Goal: Find contact information: Find contact information

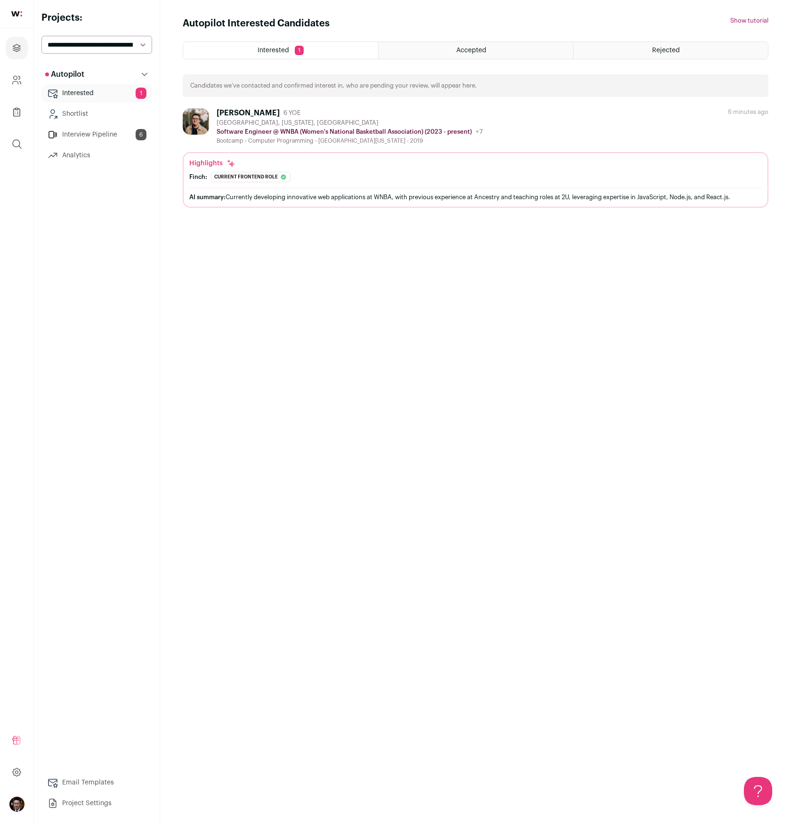
click at [92, 137] on link "Interview Pipeline 6" at bounding box center [96, 134] width 111 height 19
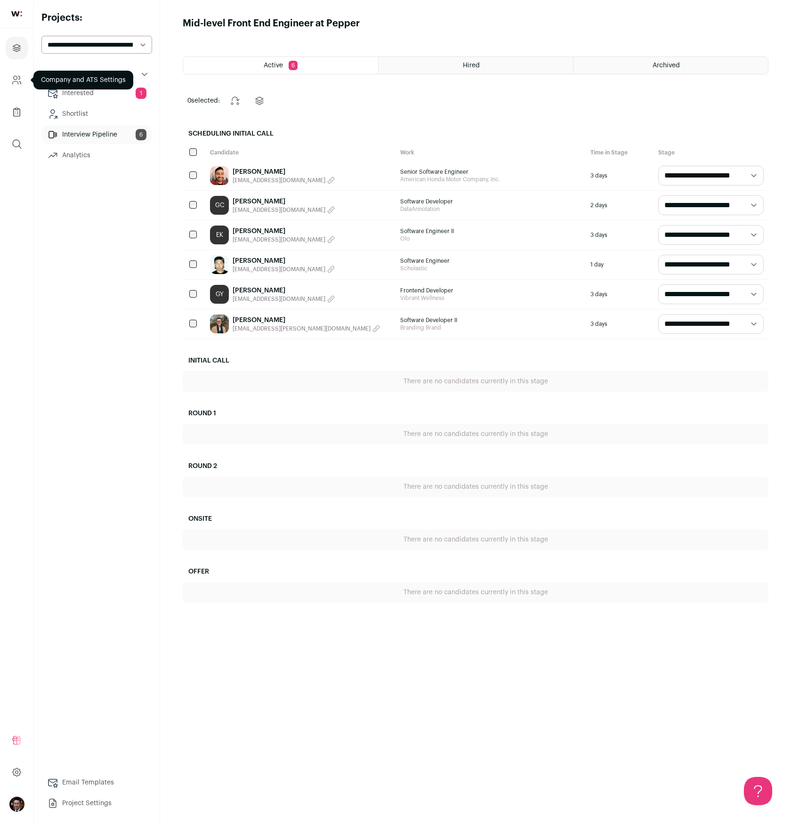
click at [16, 81] on icon "Company and ATS Settings" at bounding box center [16, 82] width 6 height 3
click at [73, 802] on link "Project Settings" at bounding box center [96, 803] width 111 height 19
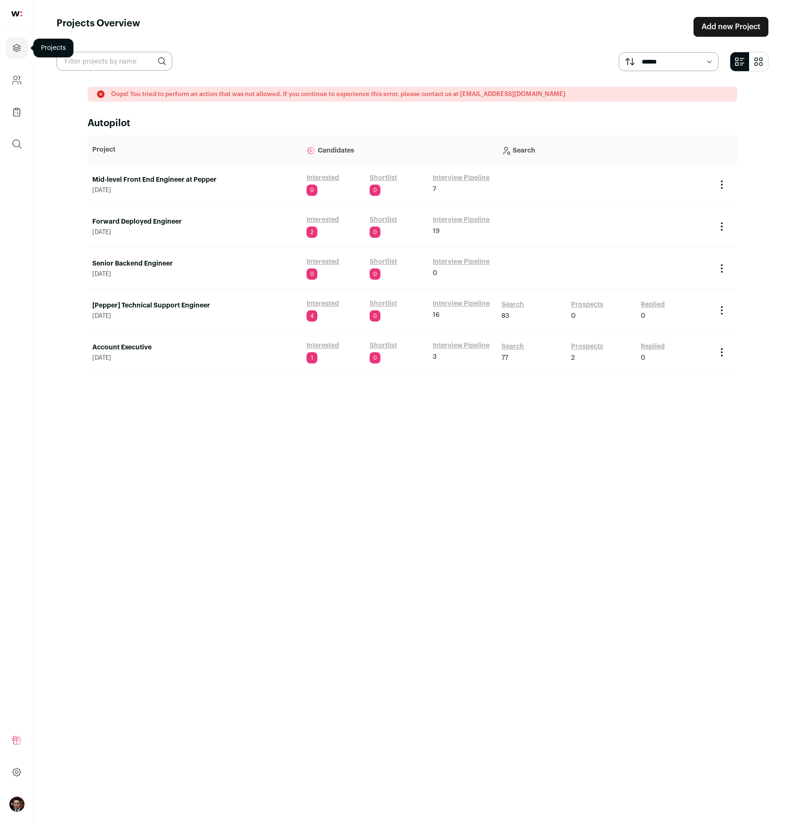
click at [20, 44] on icon "Projects" at bounding box center [16, 47] width 11 height 11
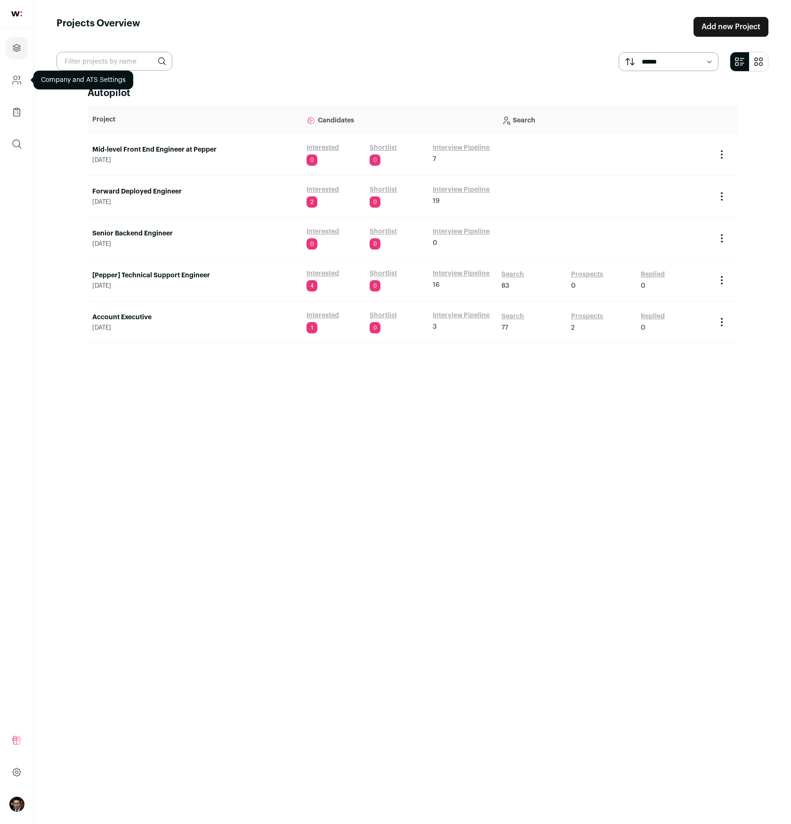
click at [17, 80] on icon "Company and ATS Settings" at bounding box center [16, 79] width 11 height 11
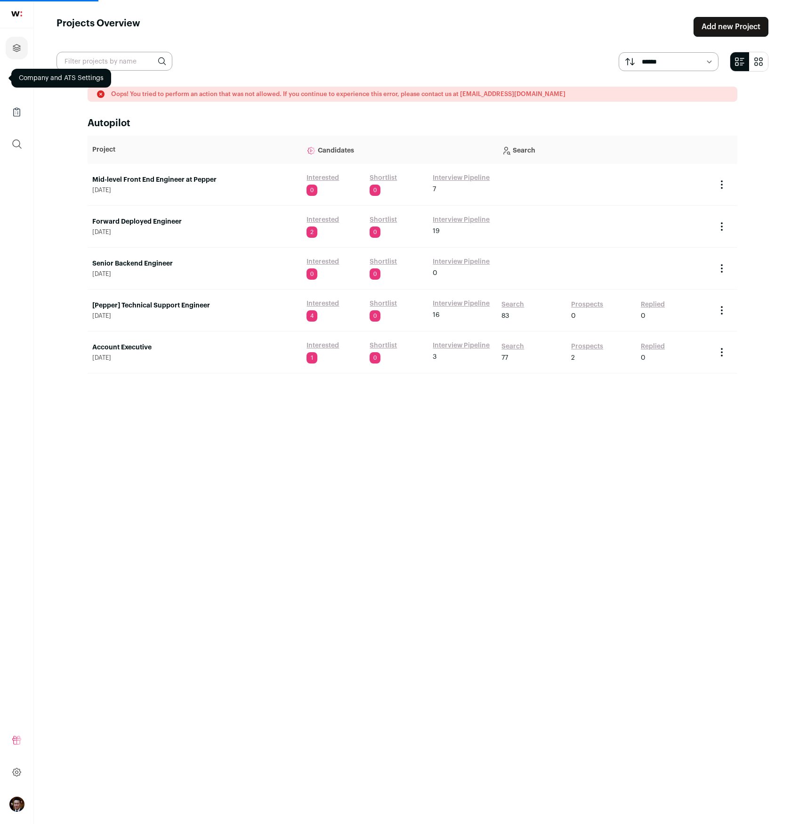
click at [453, 180] on link "Interview Pipeline" at bounding box center [461, 177] width 57 height 9
click at [265, 204] on td "Mid-level Front End Engineer at Pepper September 11, 2025" at bounding box center [195, 185] width 214 height 42
click at [449, 181] on link "Interview Pipeline" at bounding box center [461, 177] width 57 height 9
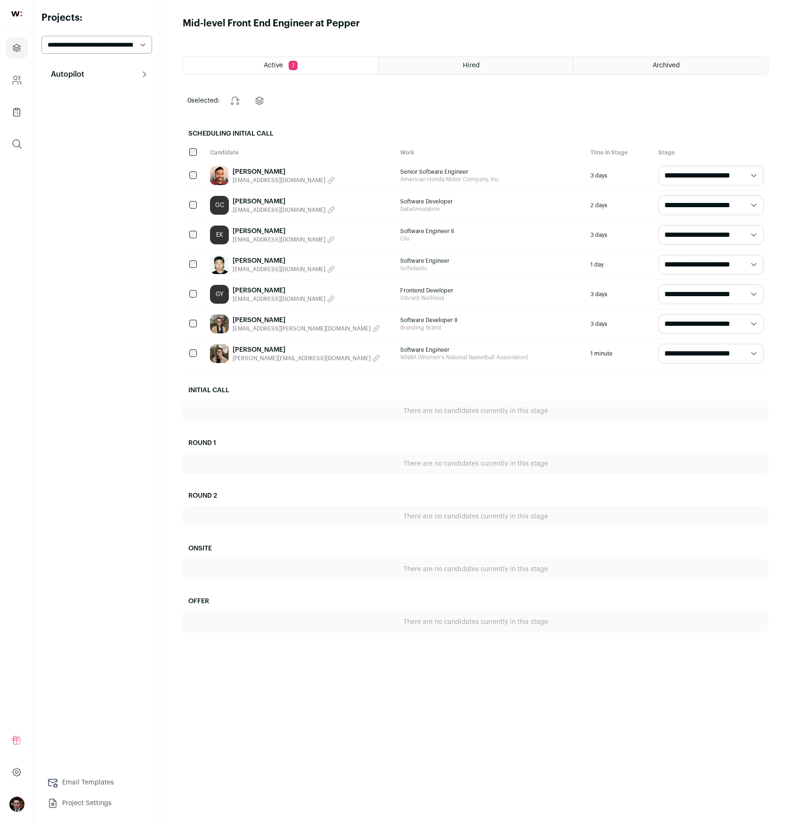
click at [268, 168] on link "Michael Cebrera" at bounding box center [284, 171] width 102 height 9
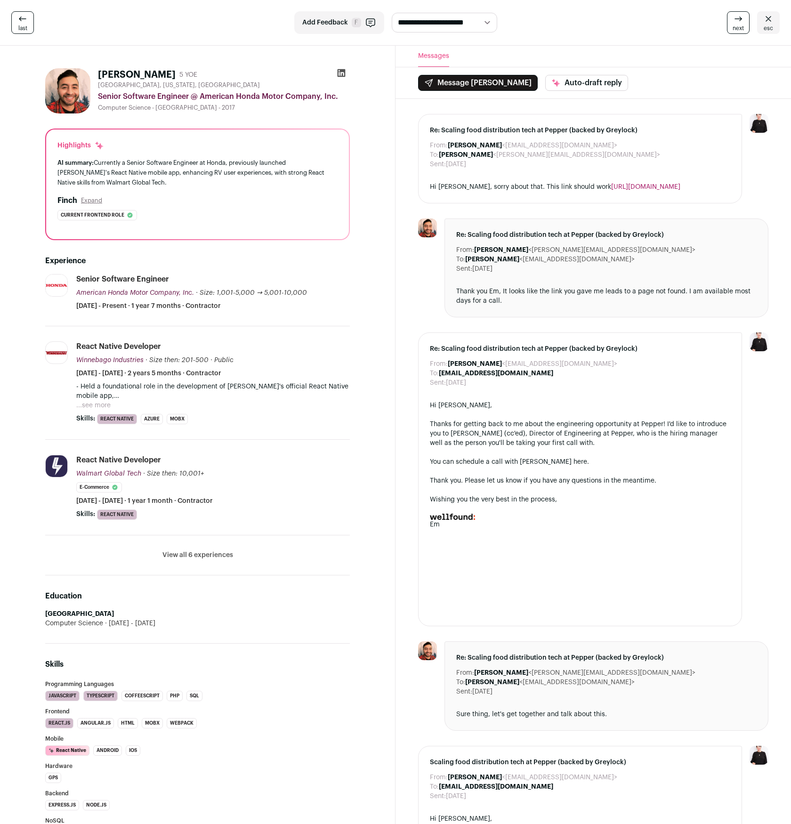
drag, startPoint x: 500, startPoint y: 154, endPoint x: 585, endPoint y: 154, distance: 85.2
click at [585, 154] on dd "Michael Cebrera <michael.cebrera@gmail.com>" at bounding box center [549, 154] width 221 height 9
copy dd "michael.cebrera@gmail.com"
click at [343, 77] on icon at bounding box center [341, 72] width 9 height 9
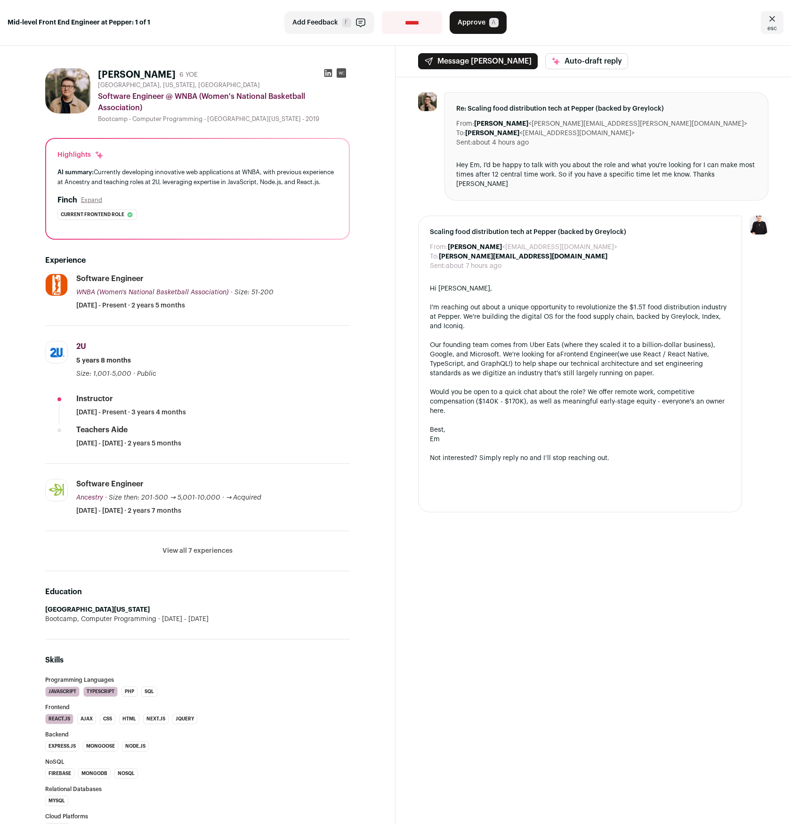
click at [332, 70] on icon at bounding box center [327, 72] width 9 height 9
click at [622, 566] on div "Message [PERSON_NAME] Auto-draft reply From: [PERSON_NAME][GEOGRAPHIC_DATA] <[E…" at bounding box center [592, 633] width 395 height 1175
click at [526, 584] on div "Message [PERSON_NAME] Auto-draft reply From: [PERSON_NAME][GEOGRAPHIC_DATA] <[E…" at bounding box center [592, 633] width 395 height 1175
click at [475, 662] on div "Message [PERSON_NAME] Auto-draft reply From: [PERSON_NAME][GEOGRAPHIC_DATA] <[E…" at bounding box center [592, 633] width 395 height 1175
click at [483, 638] on div "Message [PERSON_NAME] Auto-draft reply From: [PERSON_NAME][GEOGRAPHIC_DATA] <[E…" at bounding box center [592, 633] width 395 height 1175
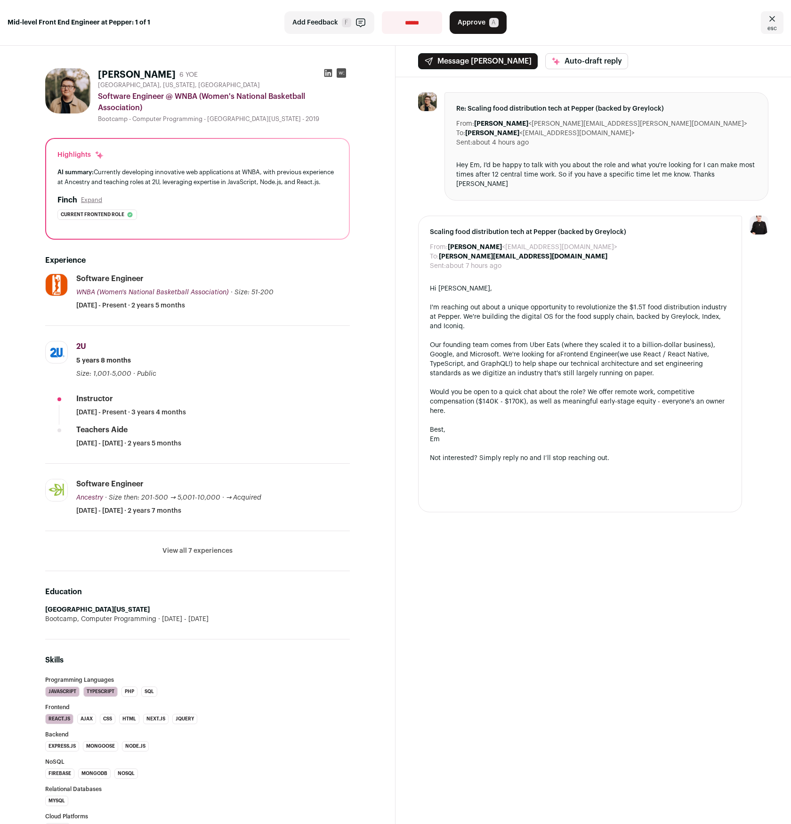
click at [498, 625] on div "Message [PERSON_NAME] Auto-draft reply From: [PERSON_NAME][GEOGRAPHIC_DATA] <[E…" at bounding box center [592, 633] width 395 height 1175
click at [485, 21] on button "Approve A" at bounding box center [477, 22] width 57 height 23
